Goal: Information Seeking & Learning: Learn about a topic

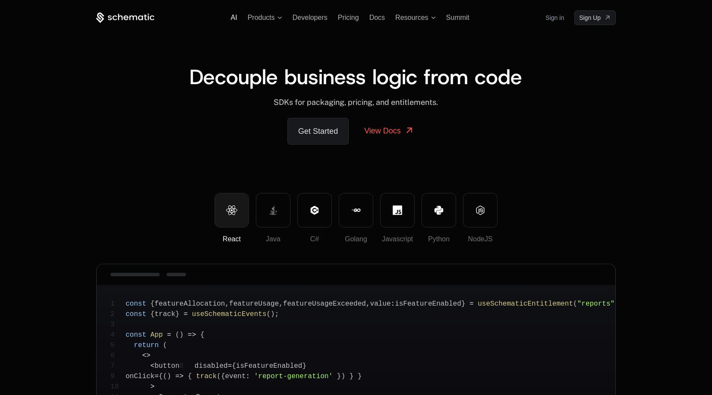
click at [235, 18] on span "AI" at bounding box center [234, 17] width 6 height 7
click at [578, 205] on div "React Java C# Golang Javascript Python NodeJS" at bounding box center [356, 218] width 520 height 50
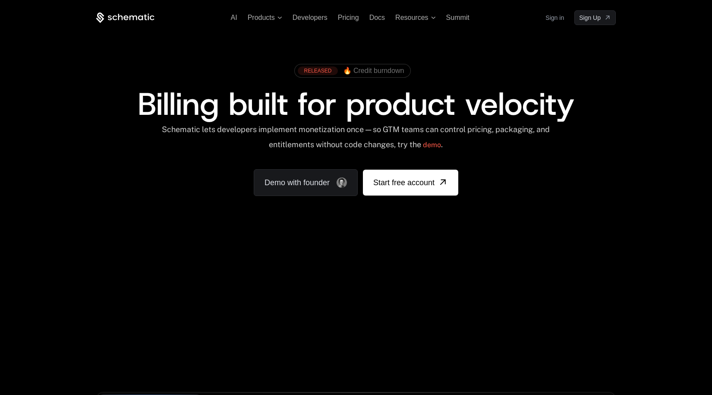
scroll to position [2548, 0]
click at [324, 171] on link "Demo with founder" at bounding box center [306, 182] width 104 height 27
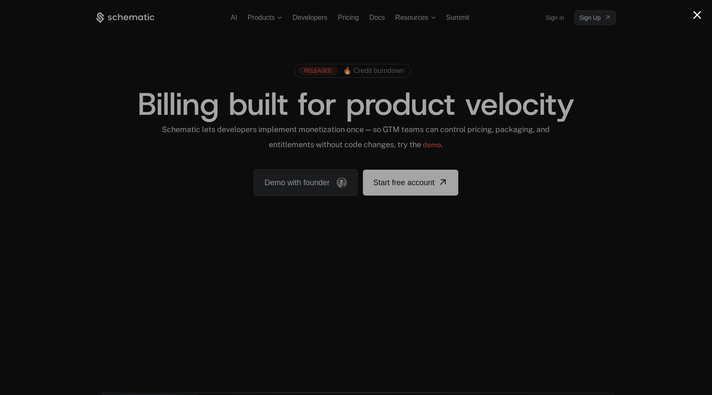
click at [421, 48] on div at bounding box center [356, 197] width 712 height 395
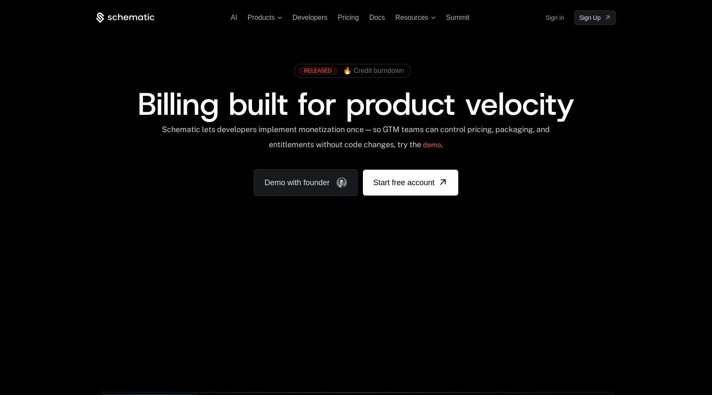
click at [267, 51] on div "RELEASED 🔥 Credit burndown Billing built for product velocity Schematic lets de…" at bounding box center [356, 128] width 561 height 206
drag, startPoint x: 344, startPoint y: 18, endPoint x: 356, endPoint y: 24, distance: 13.3
click at [345, 17] on span "Pricing" at bounding box center [348, 17] width 21 height 7
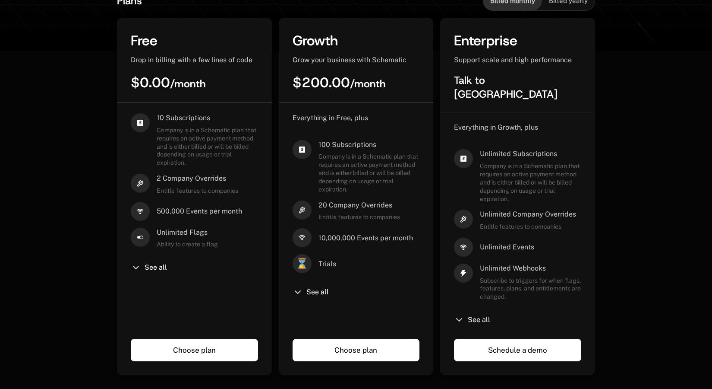
scroll to position [243, 0]
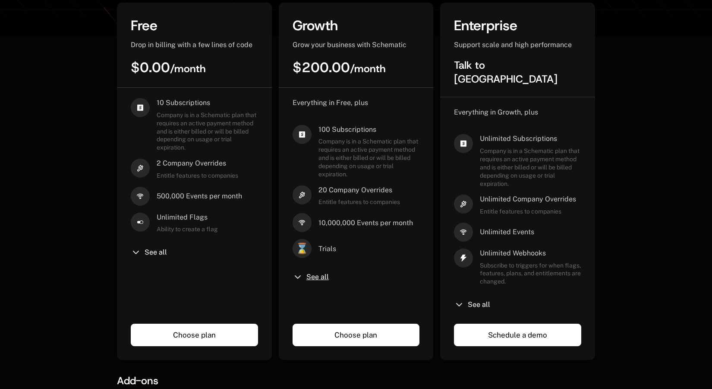
click at [318, 280] on span "See all" at bounding box center [318, 276] width 22 height 7
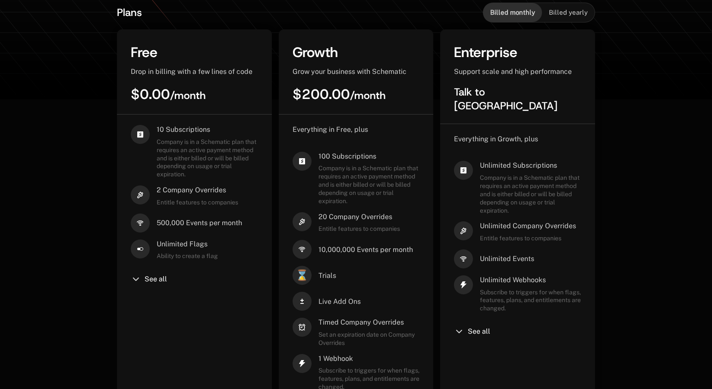
scroll to position [432, 0]
